Goal: Task Accomplishment & Management: Manage account settings

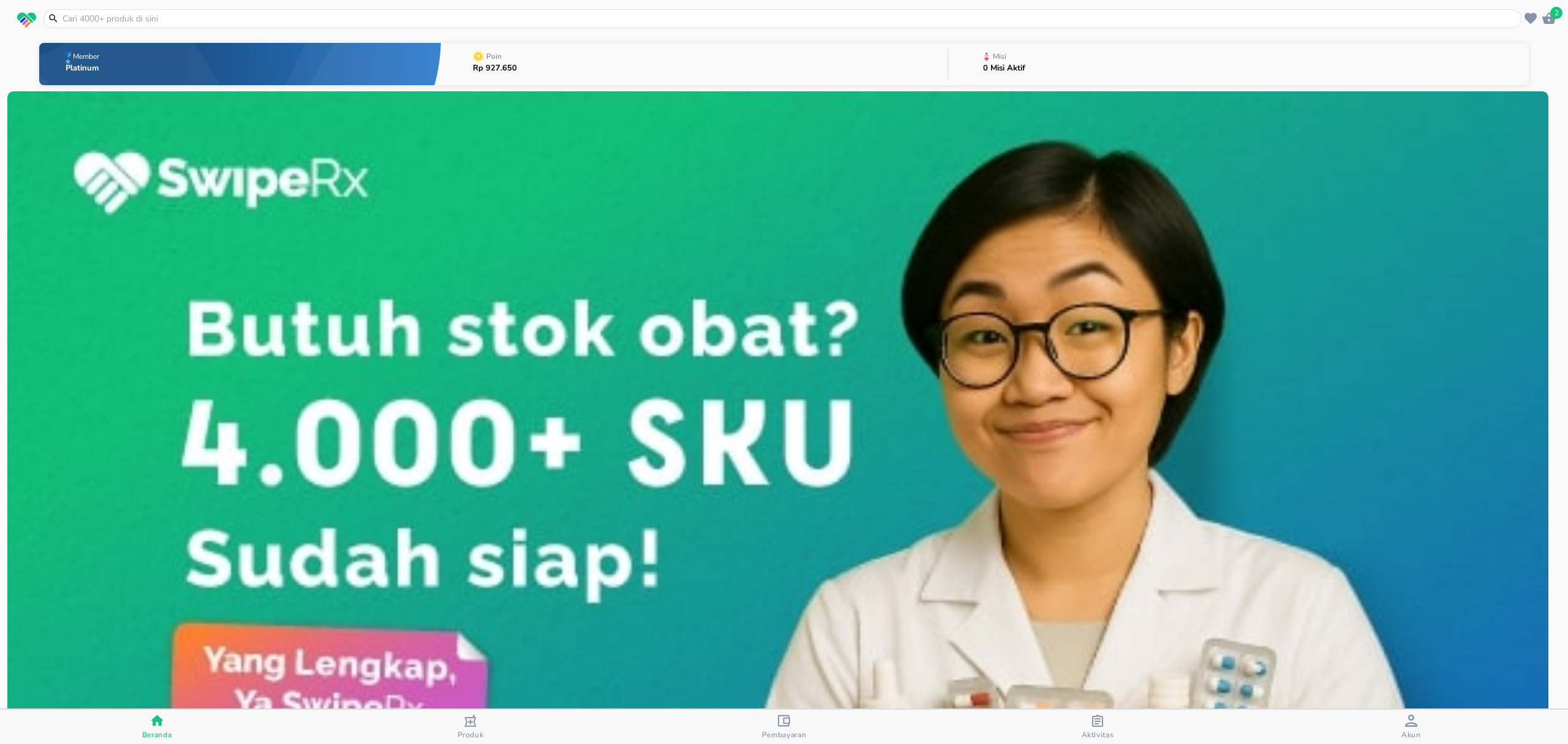
click at [779, 720] on icon "button" at bounding box center [784, 720] width 12 height 11
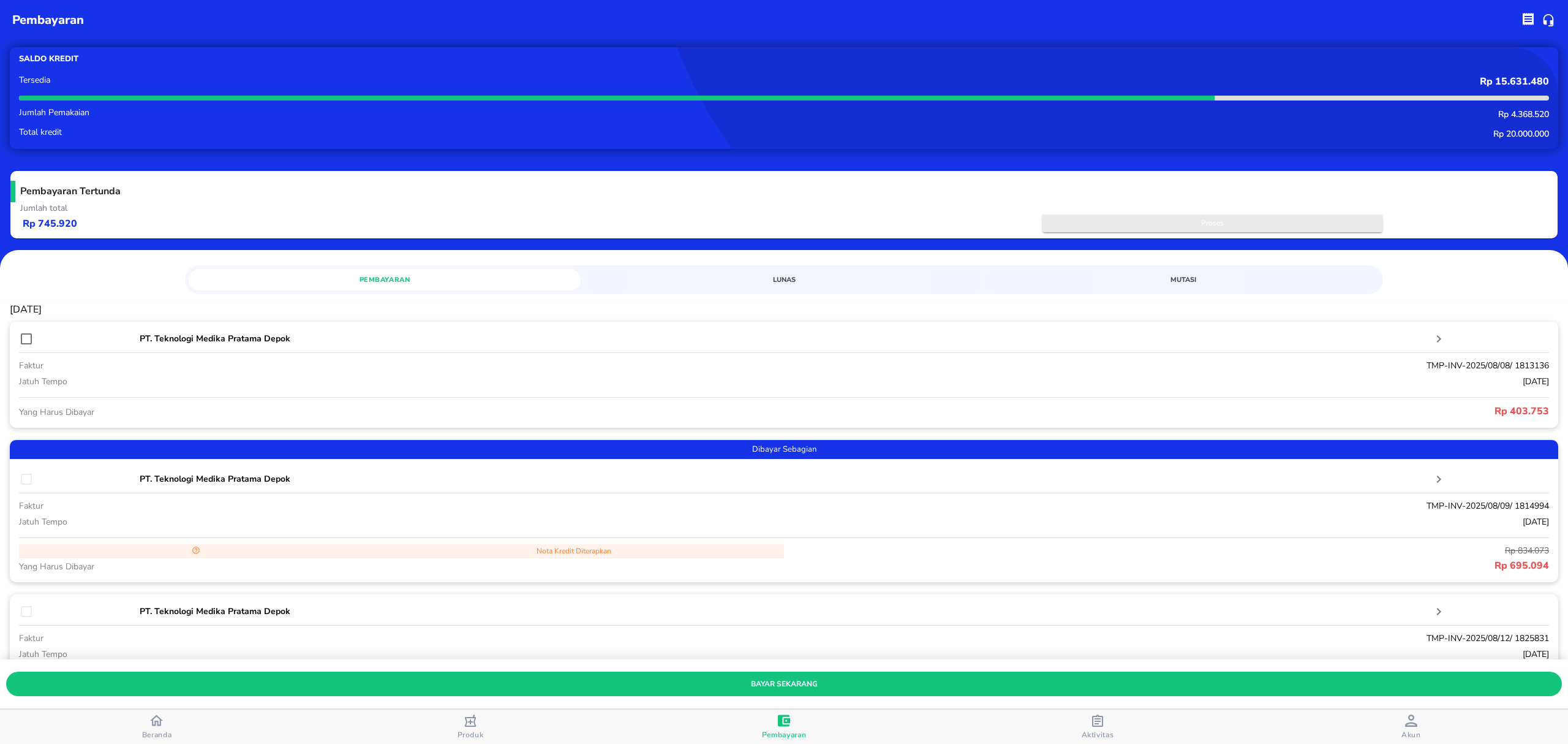
click at [1105, 221] on span "Proses" at bounding box center [1213, 223] width 327 height 13
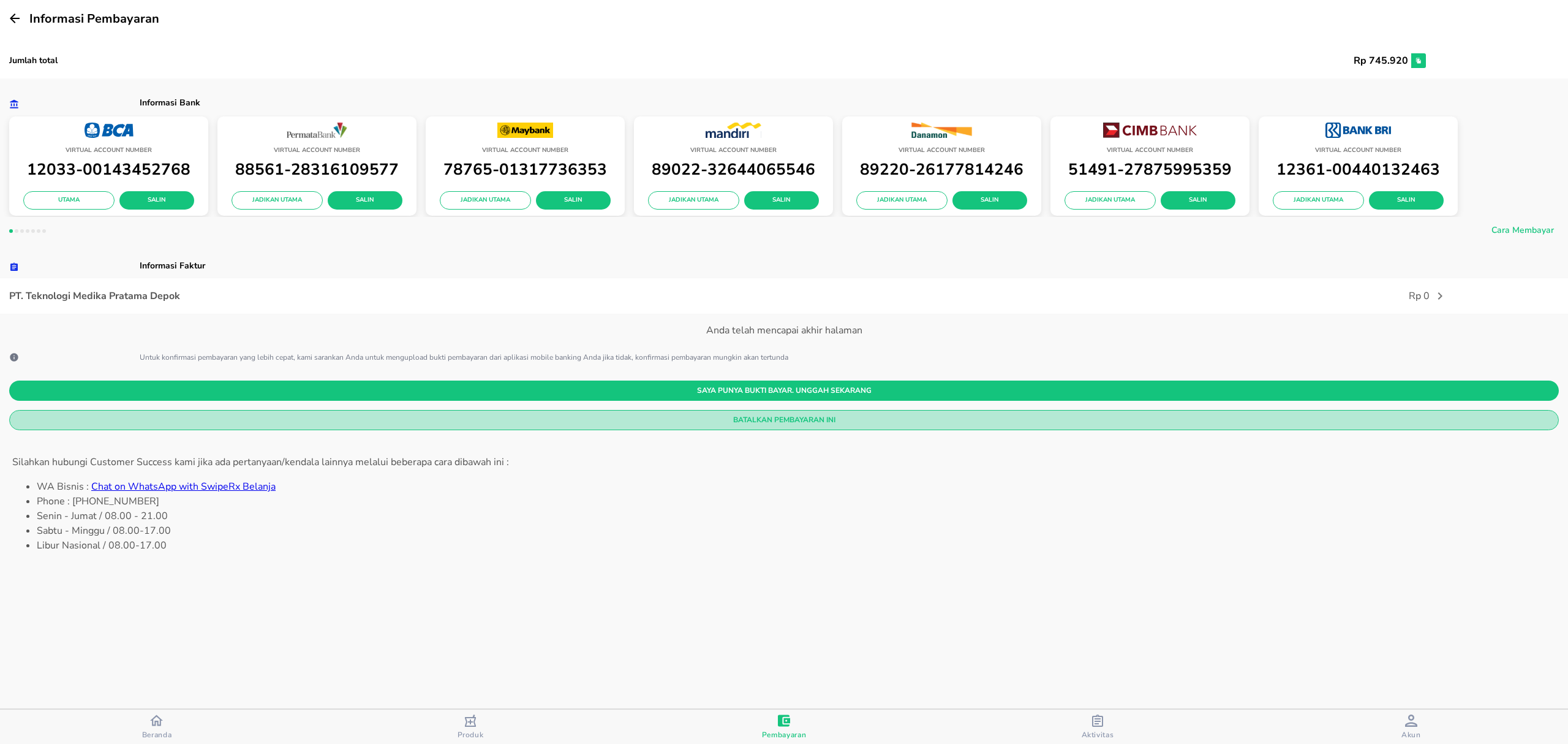
click at [678, 422] on span "Batalkan Pembayaran Ini" at bounding box center [784, 420] width 1530 height 13
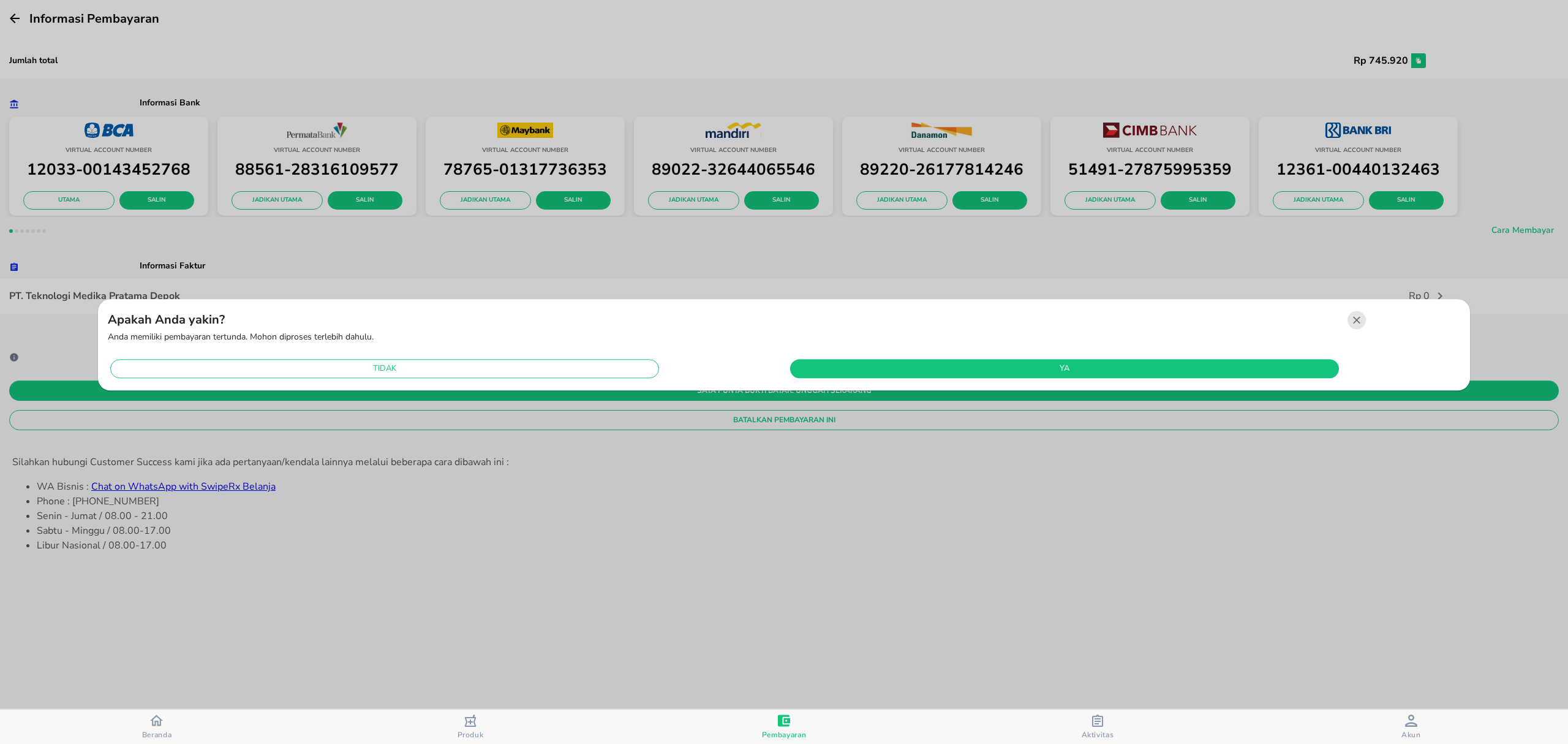
click at [851, 386] on div "Apakah Anda yakin? Anda memiliki pembayaran tertunda. [PERSON_NAME] diproses te…" at bounding box center [783, 345] width 1372 height 92
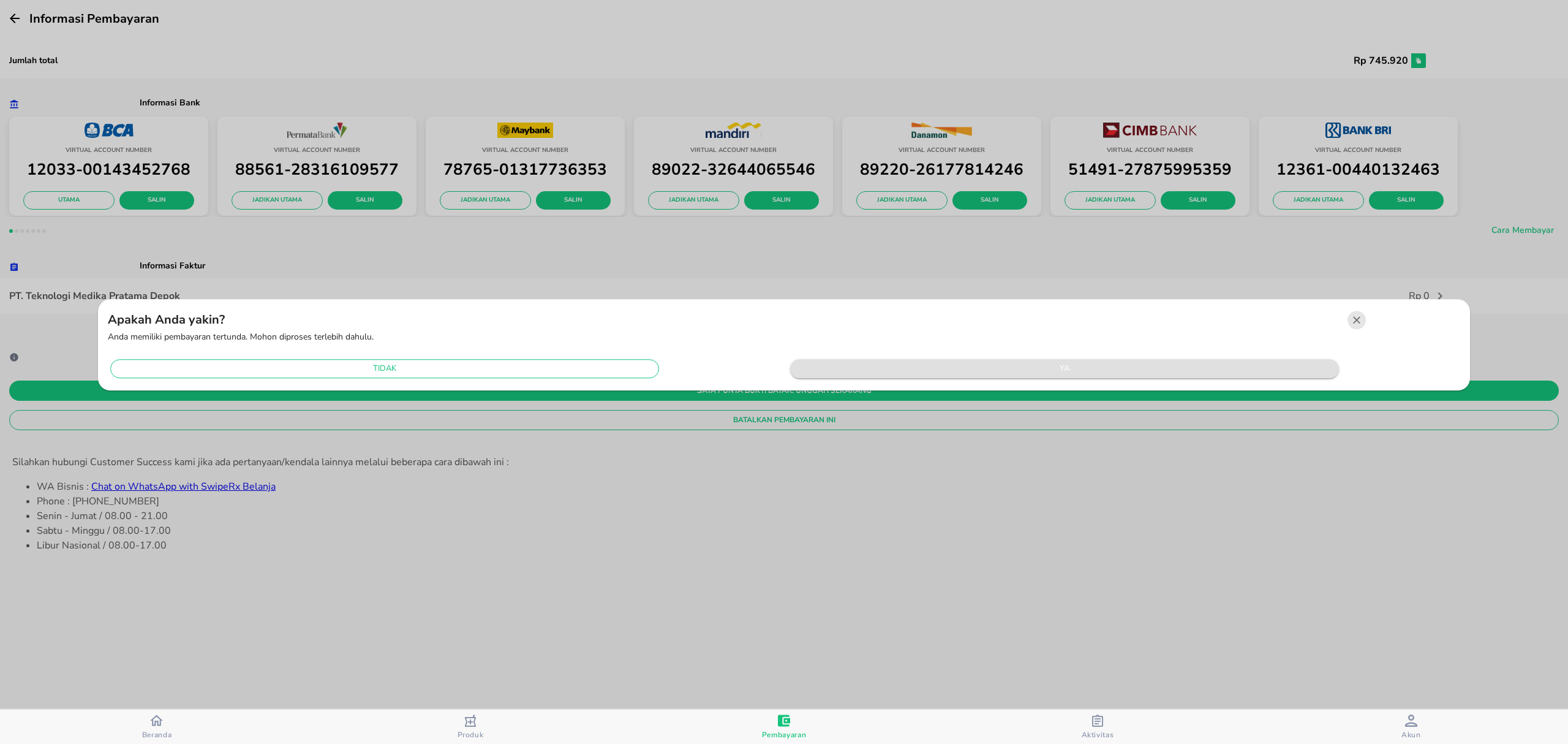
click at [847, 370] on span "ya" at bounding box center [1065, 369] width 537 height 14
